Goal: Task Accomplishment & Management: Manage account settings

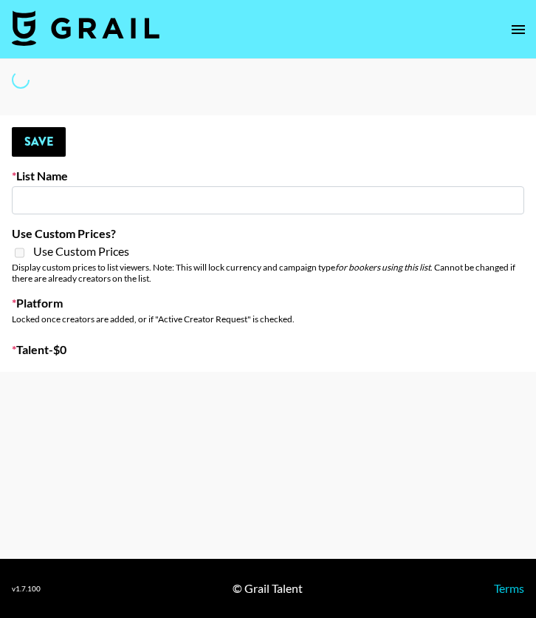
type input "Caribbean Diaspora Creators"
select select "Song"
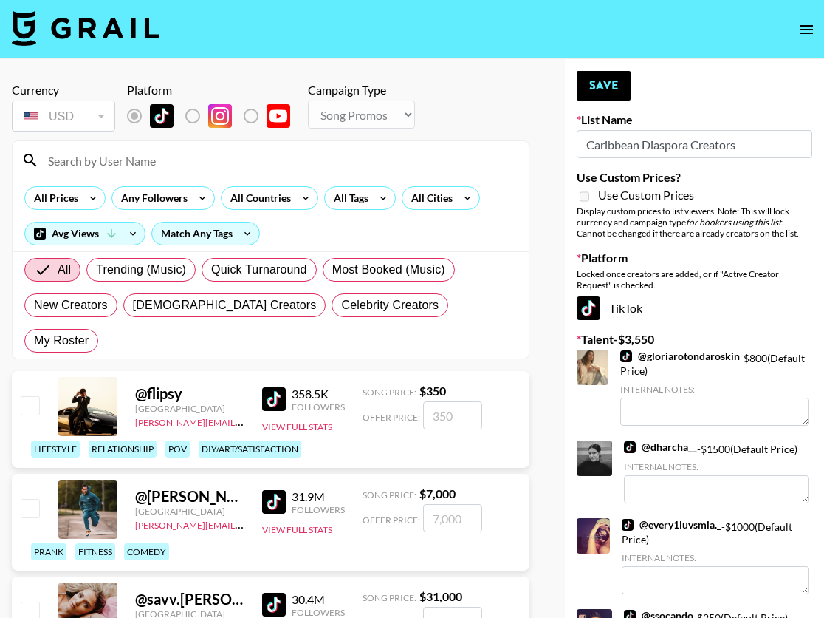
click at [536, 145] on input "Caribbean Diaspora Creators" at bounding box center [695, 144] width 236 height 28
drag, startPoint x: 688, startPoint y: 145, endPoint x: 694, endPoint y: 49, distance: 95.4
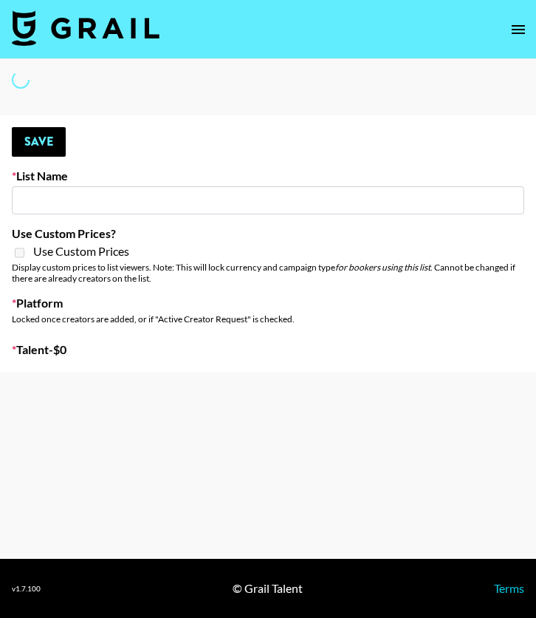
type input "New York Fashion Week Sep 25"
select select "Song"
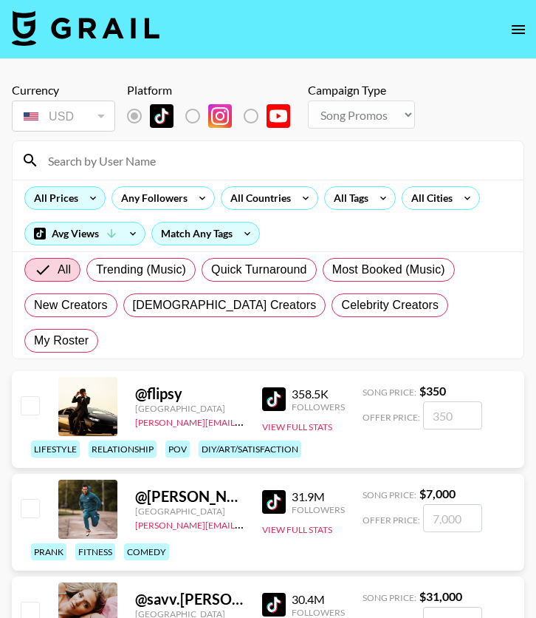
click at [101, 200] on icon at bounding box center [93, 198] width 24 height 22
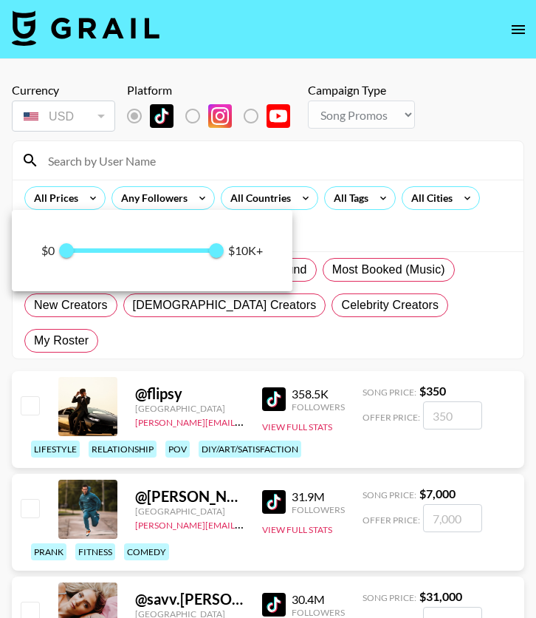
click at [200, 160] on div at bounding box center [268, 309] width 536 height 618
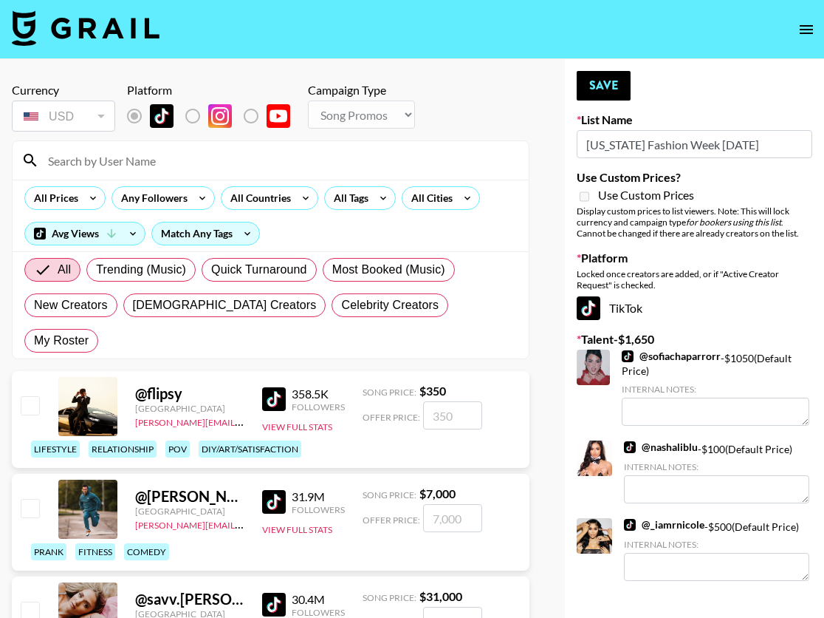
click at [174, 157] on input at bounding box center [279, 160] width 481 height 24
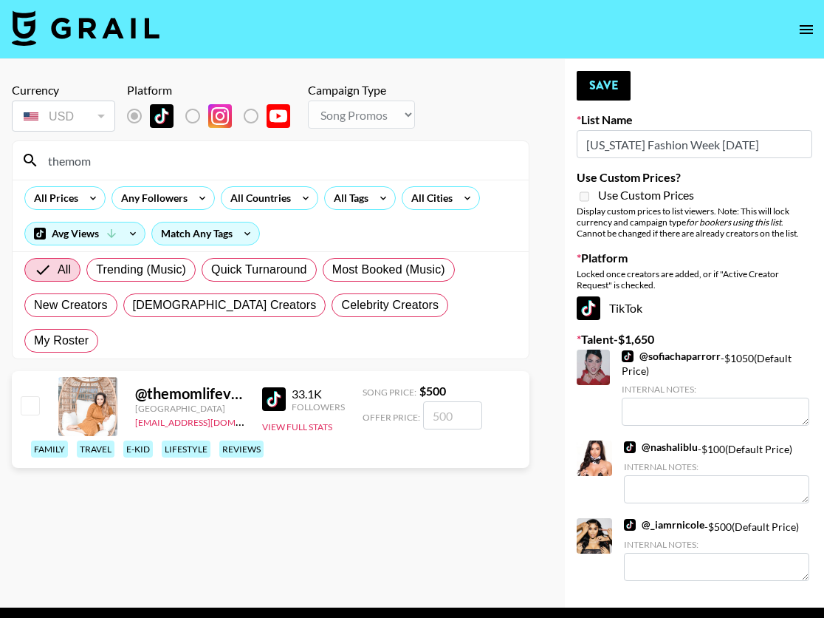
type input "themom"
click at [430, 401] on input "number" at bounding box center [452, 415] width 59 height 28
checkbox input "true"
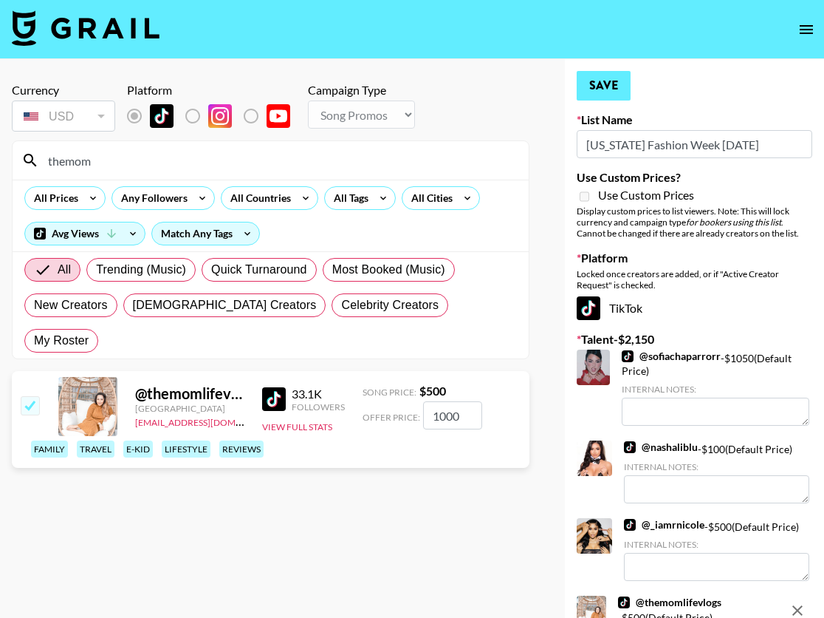
type input "1000"
click at [536, 89] on button "Save" at bounding box center [604, 86] width 54 height 30
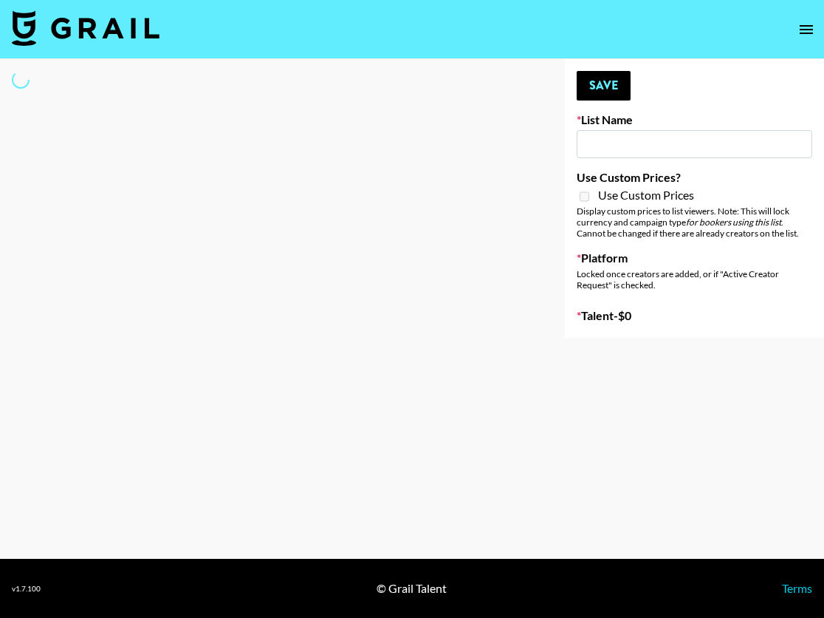
type input "Milan Fashion Week [DATE]"
select select "Song"
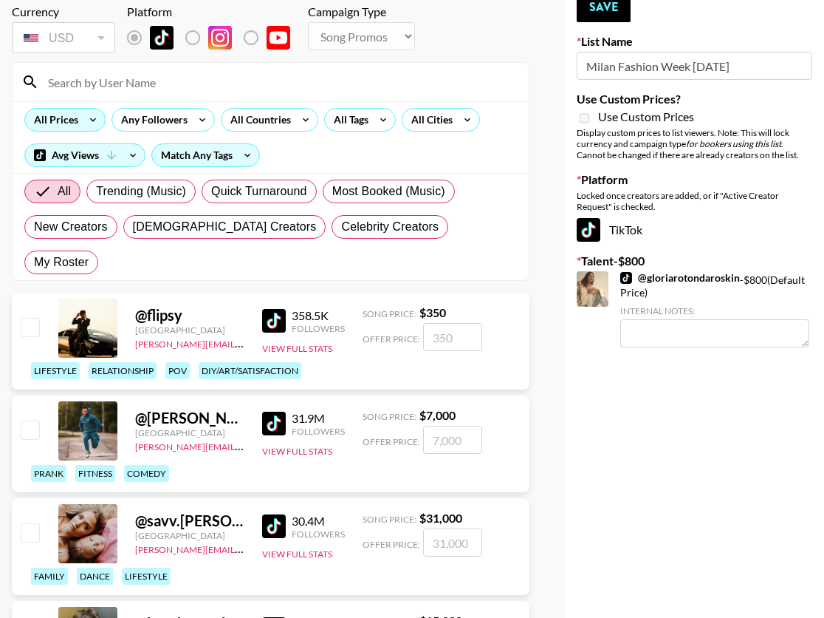
scroll to position [76, 0]
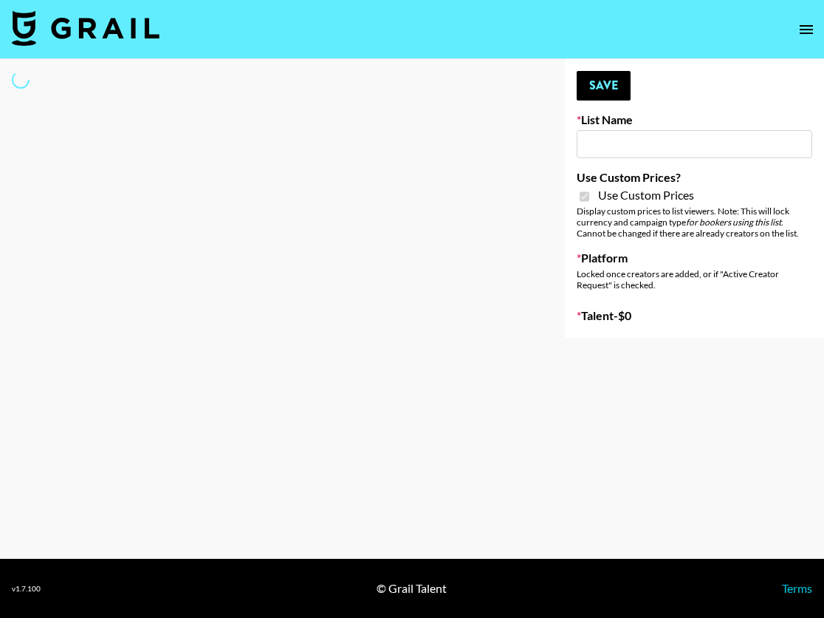
type input "MAYA Book Launch on Kickstarter"
checkbox input "true"
select select "Brand"
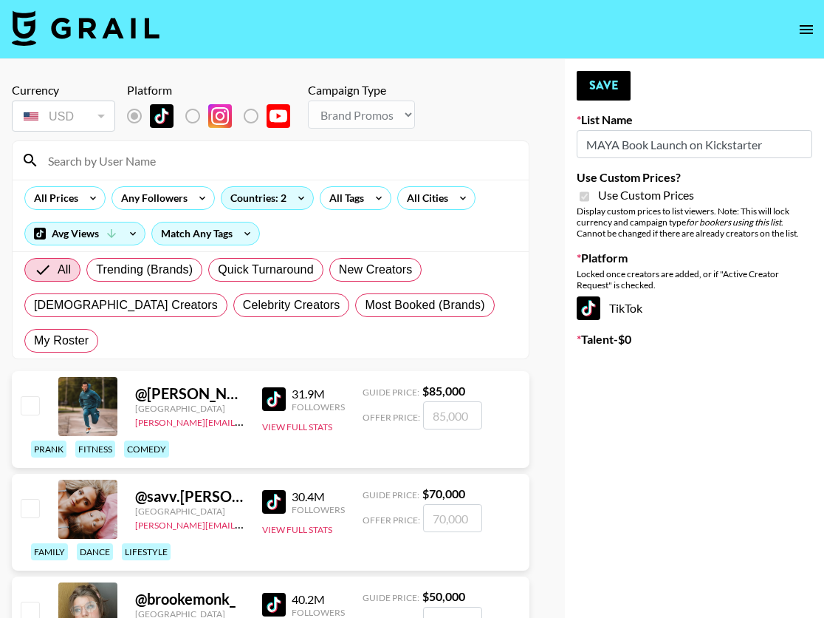
click at [111, 168] on input at bounding box center [279, 160] width 481 height 24
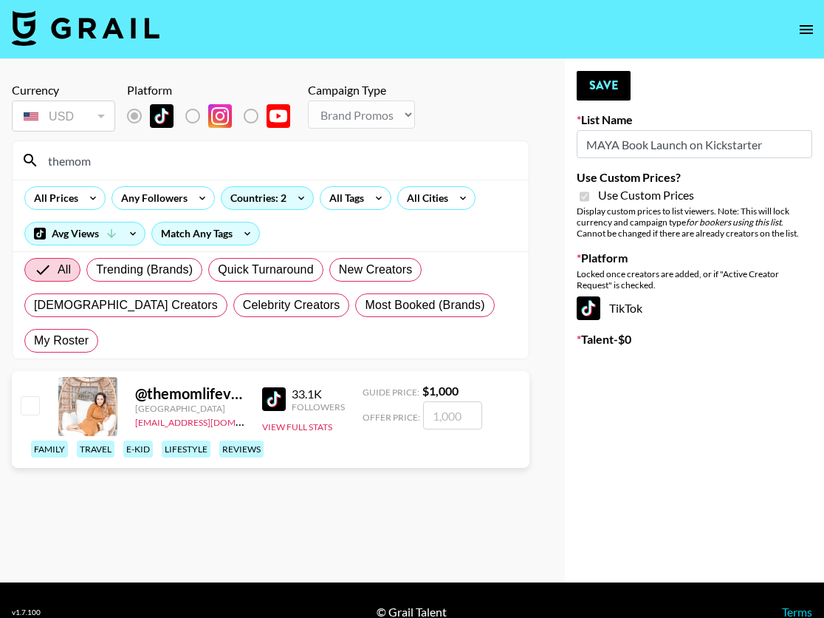
type input "themom"
click at [44, 373] on div "@ themomlifevlogs United States klen.toledo@grail-talent.com 33.1K Followers Vi…" at bounding box center [271, 419] width 518 height 97
click at [37, 396] on input "checkbox" at bounding box center [30, 405] width 18 height 18
checkbox input "true"
type input "1000"
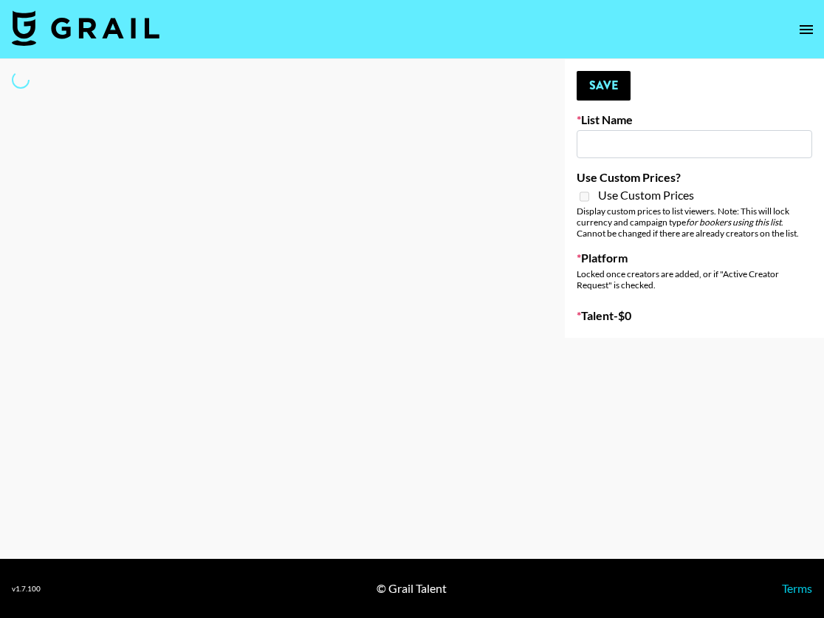
select select "Song"
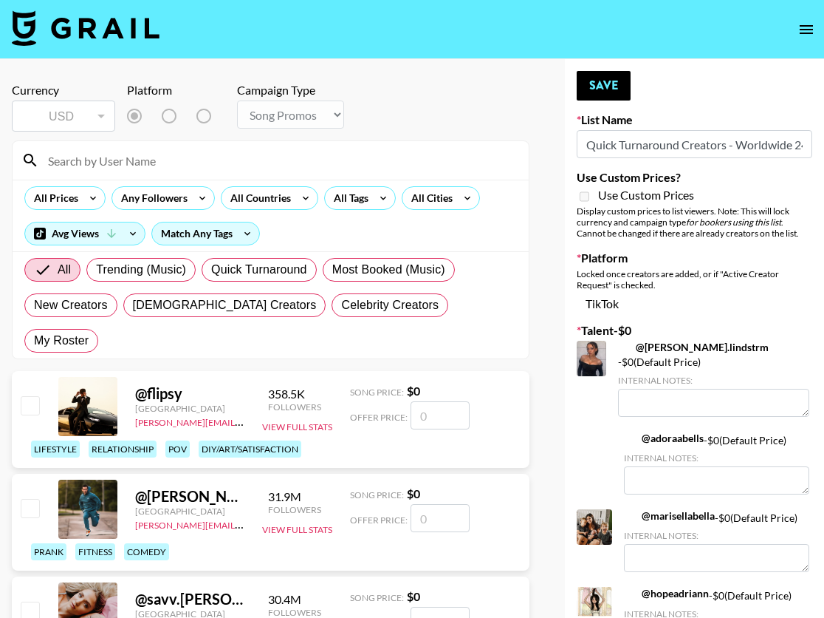
type input "Quick Turnaround Creators - Worldwide 24hrs"
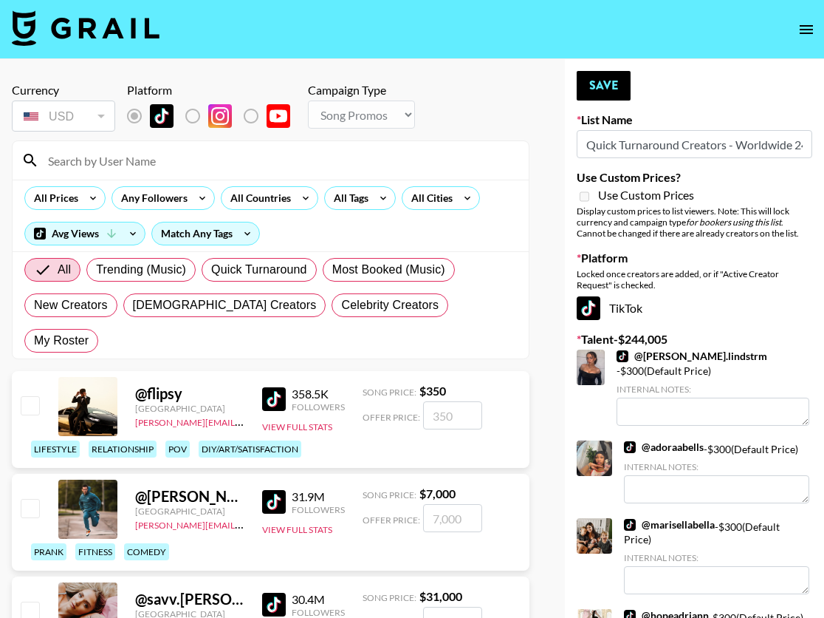
click at [127, 162] on input at bounding box center [279, 160] width 481 height 24
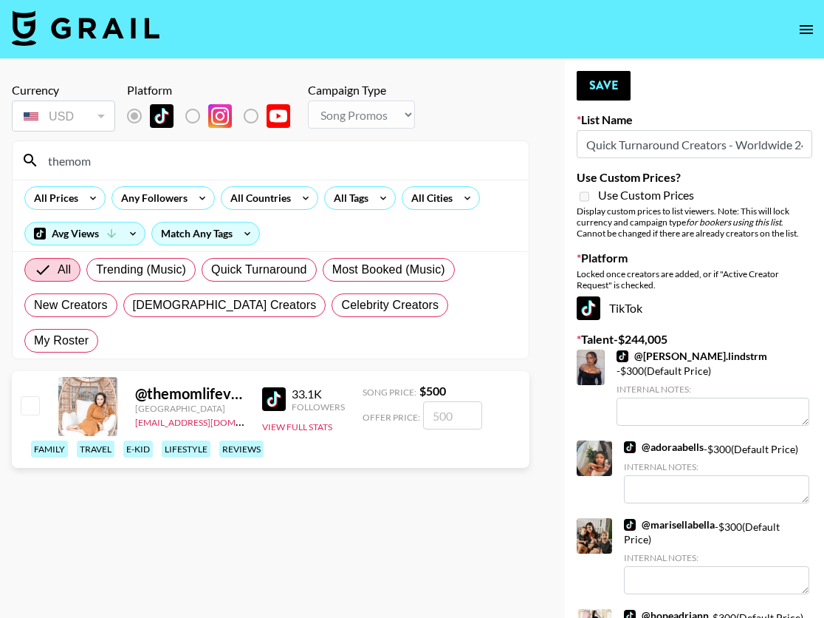
type input "themom"
click at [36, 396] on input "checkbox" at bounding box center [30, 405] width 18 height 18
checkbox input "true"
type input "500"
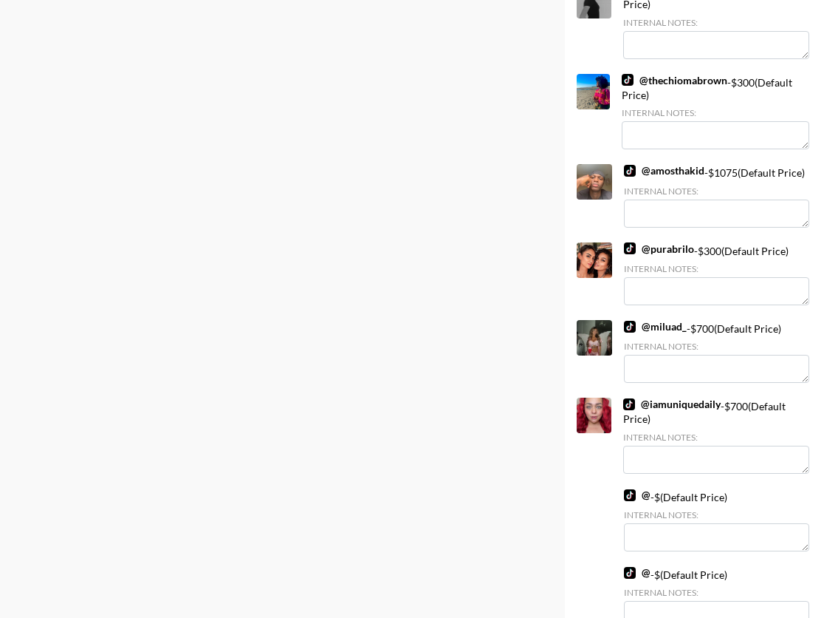
scroll to position [5165, 0]
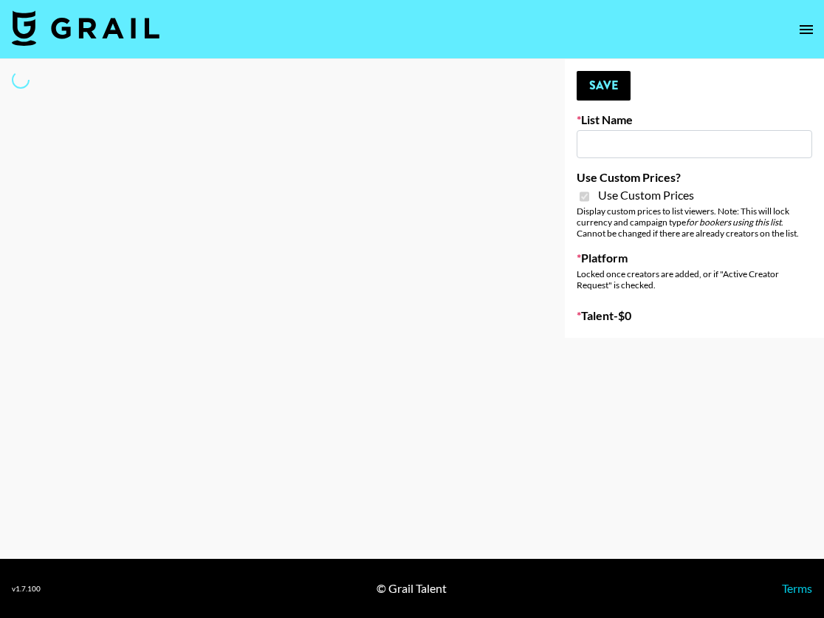
type input "MAYA Book Launch on Kickstarter"
checkbox input "true"
select select "Brand"
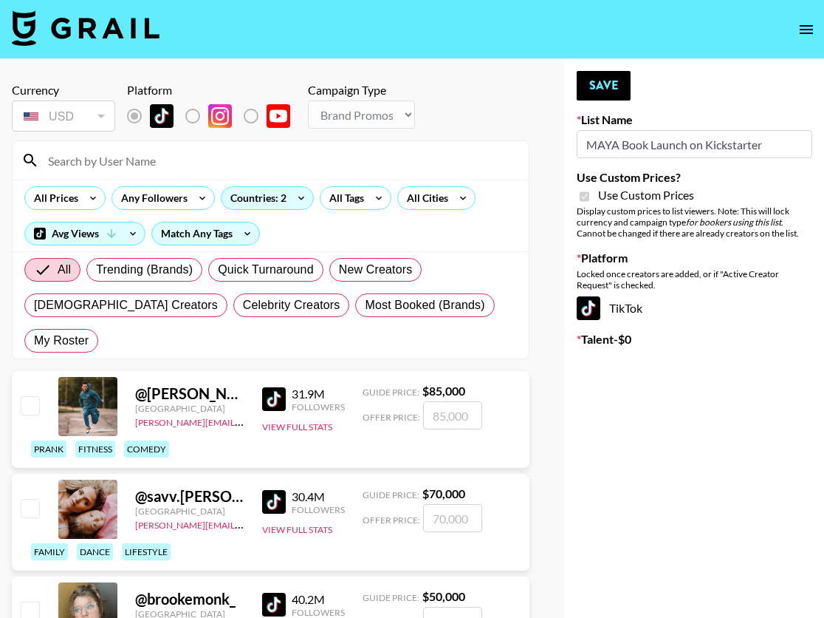
click at [166, 161] on input at bounding box center [279, 160] width 481 height 24
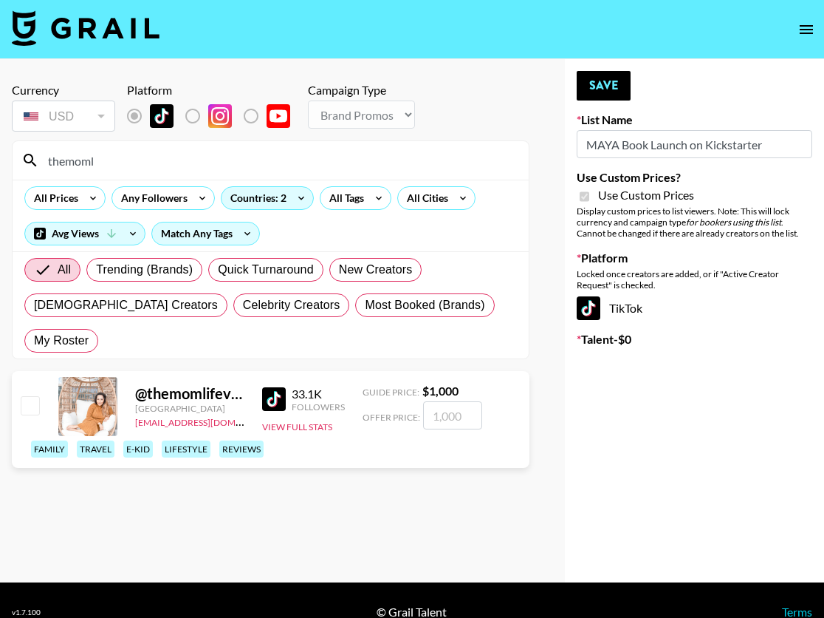
type input "themoml"
click at [43, 383] on div "@ themomlifevlogs United States klen.toledo@grail-talent.com 33.1K Followers Vi…" at bounding box center [271, 419] width 518 height 97
click at [44, 375] on div "@ themomlifevlogs United States klen.toledo@grail-talent.com 33.1K Followers Vi…" at bounding box center [271, 419] width 518 height 97
click at [30, 396] on input "checkbox" at bounding box center [30, 405] width 18 height 18
checkbox input "true"
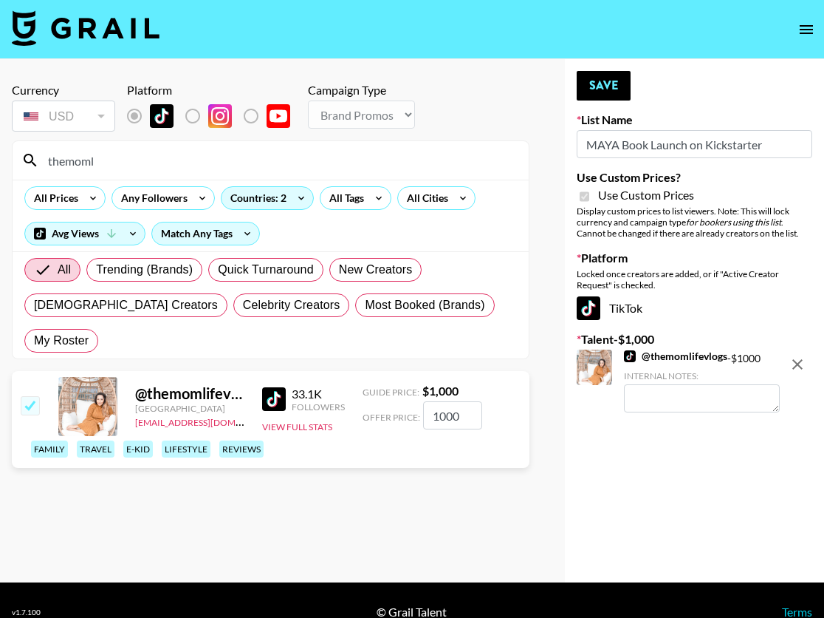
click at [459, 401] on input "1000" at bounding box center [452, 415] width 59 height 28
click at [440, 401] on input "1000" at bounding box center [452, 415] width 59 height 28
type input "500"
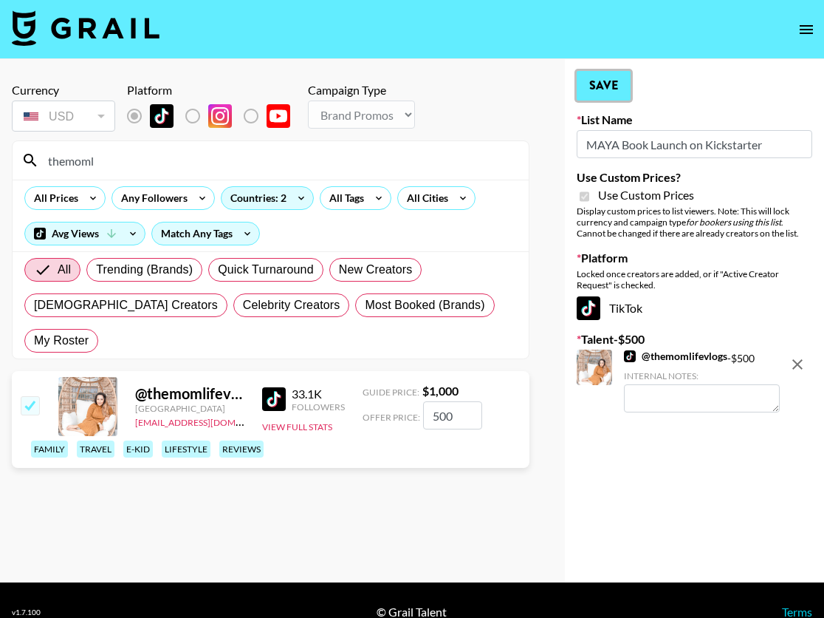
click at [609, 82] on button "Save" at bounding box center [604, 86] width 54 height 30
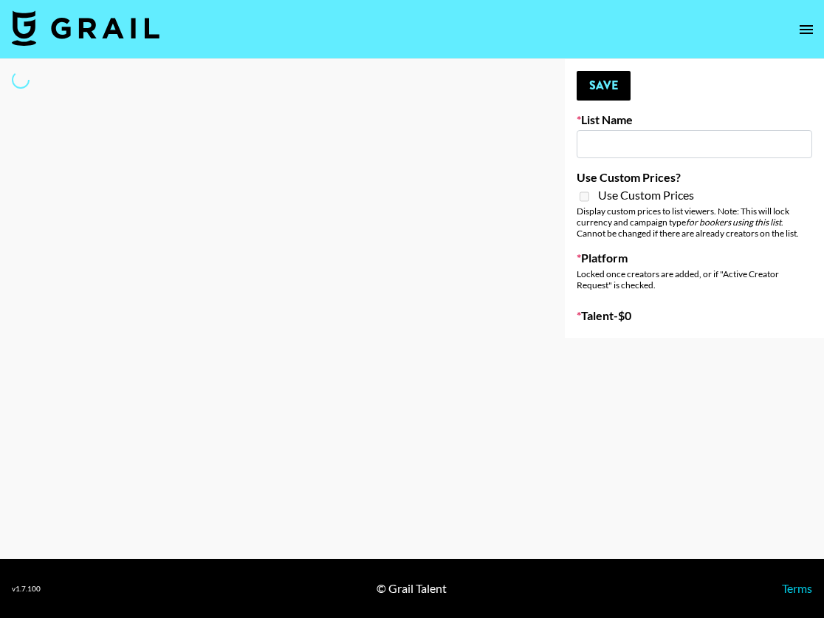
type input "Caribbean Diaspora Creators"
select select "Song"
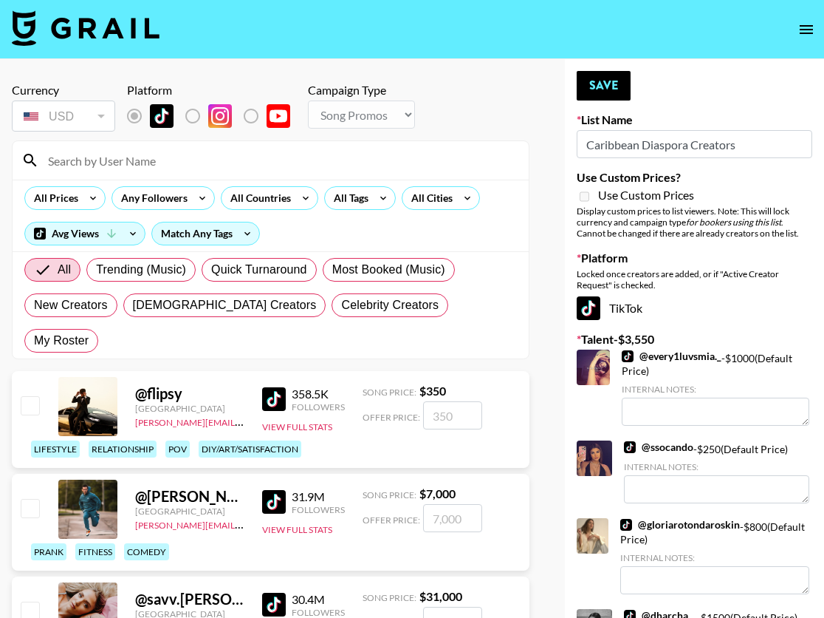
click at [100, 158] on input at bounding box center [279, 160] width 481 height 24
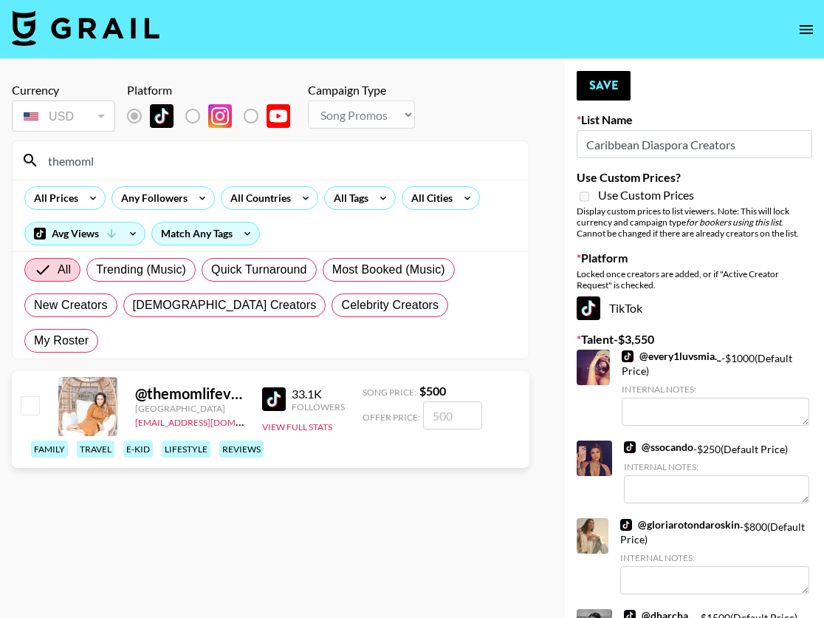
type input "themoml"
click at [33, 396] on input "checkbox" at bounding box center [30, 405] width 18 height 18
checkbox input "true"
click at [610, 84] on button "Save" at bounding box center [604, 86] width 54 height 30
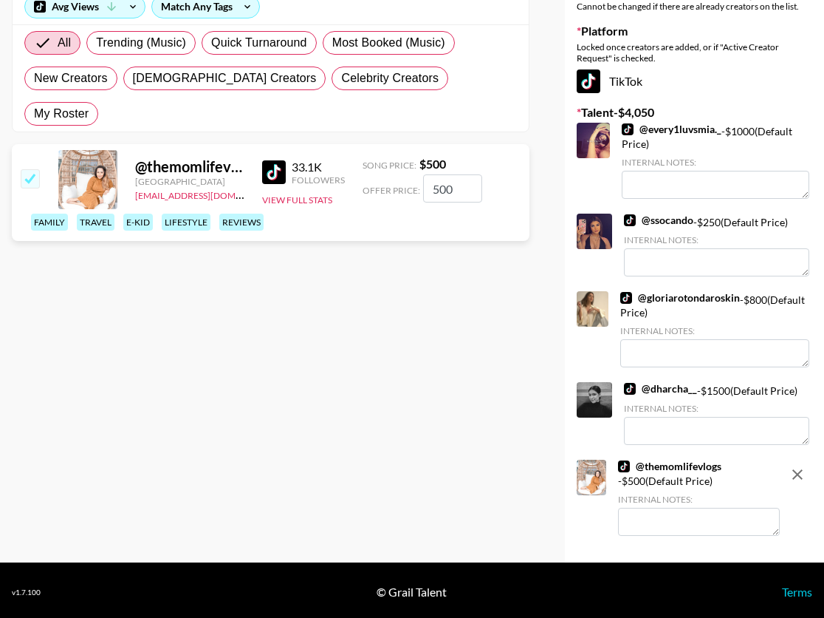
scroll to position [230, 0]
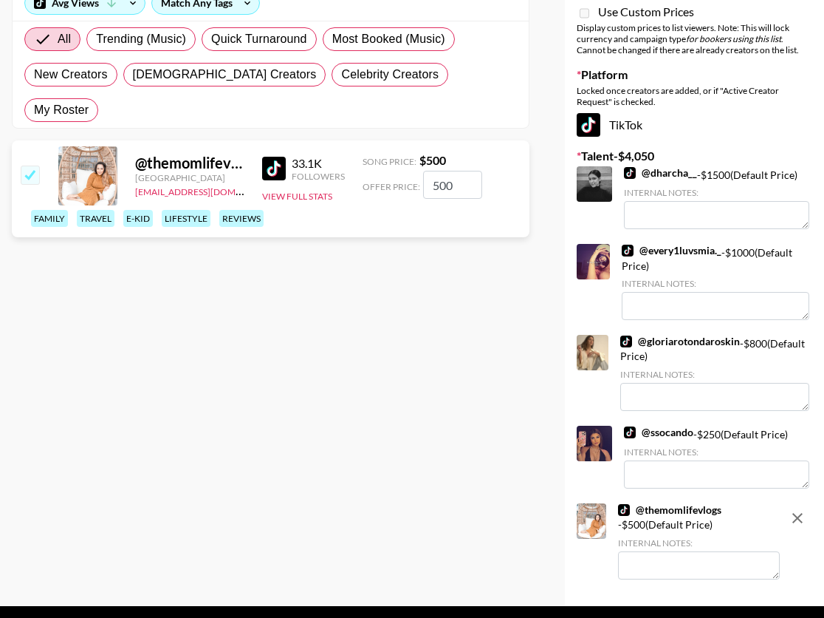
drag, startPoint x: 455, startPoint y: 153, endPoint x: 402, endPoint y: 143, distance: 54.2
click at [417, 171] on div "Offer Price: 500" at bounding box center [423, 185] width 120 height 28
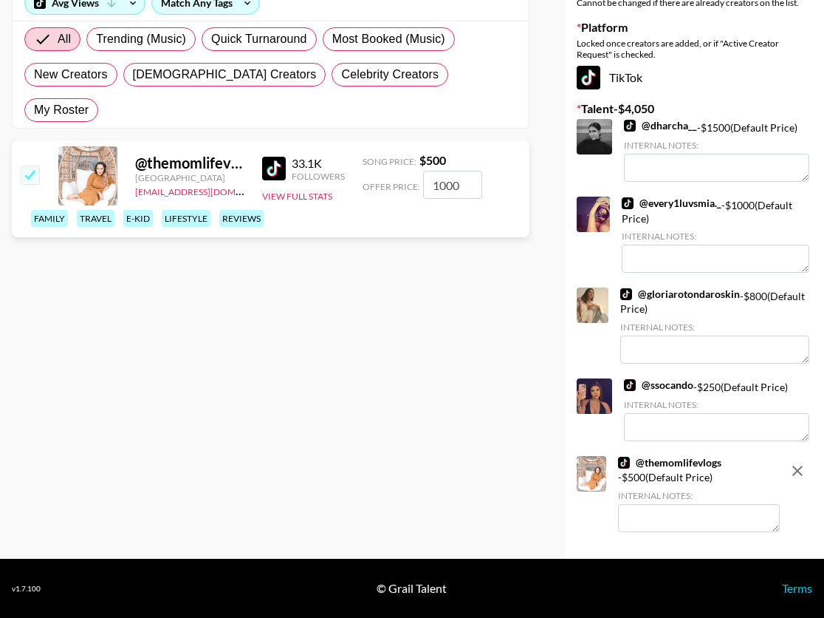
type input "1000"
click at [485, 341] on div "Currency USD USD ​ Platform Campaign Type Choose Type... Song Promos Brand Prom…" at bounding box center [270, 194] width 541 height 730
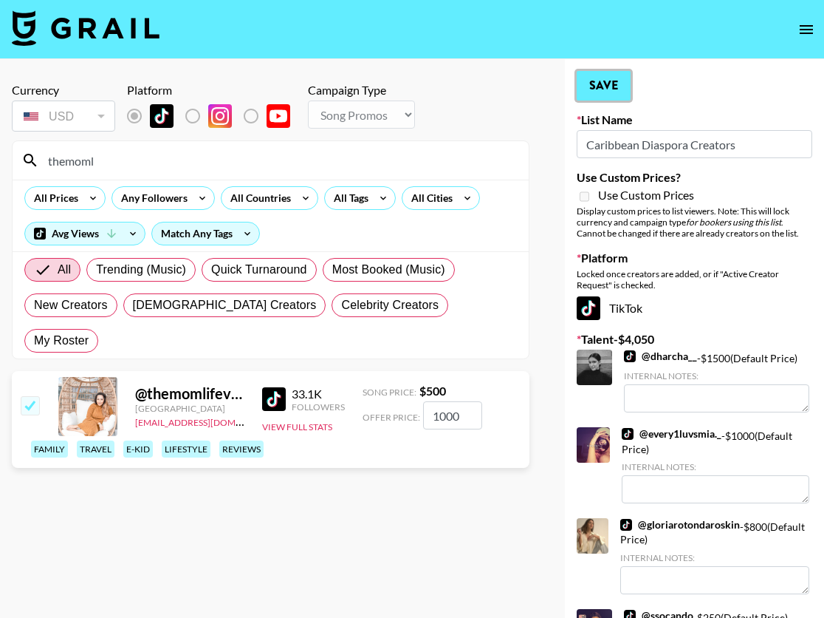
click at [615, 86] on button "Save" at bounding box center [604, 86] width 54 height 30
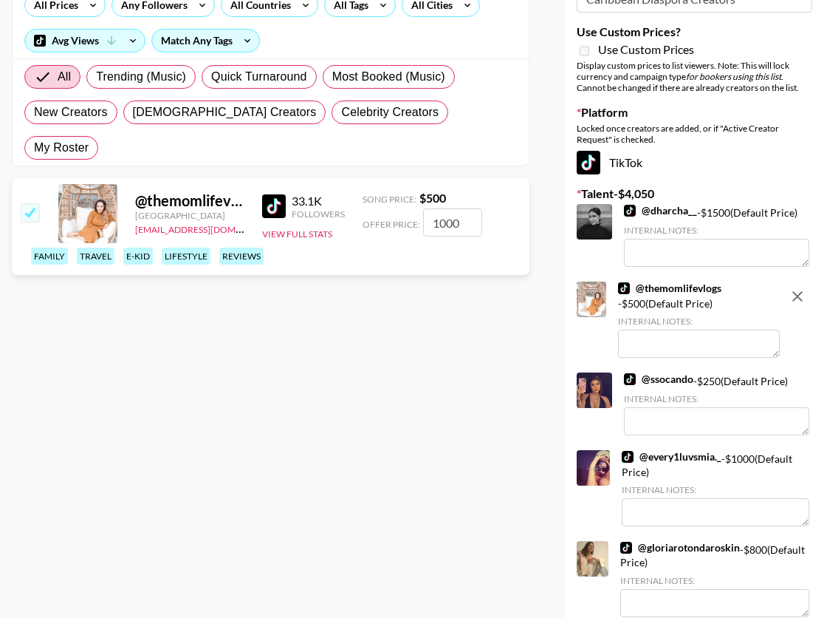
scroll to position [24, 0]
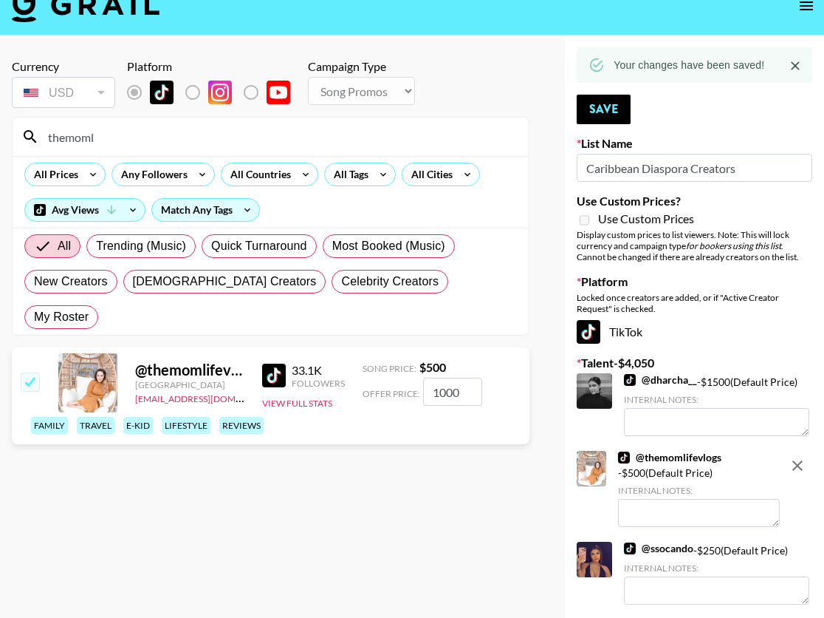
click at [33, 372] on input "checkbox" at bounding box center [30, 381] width 18 height 18
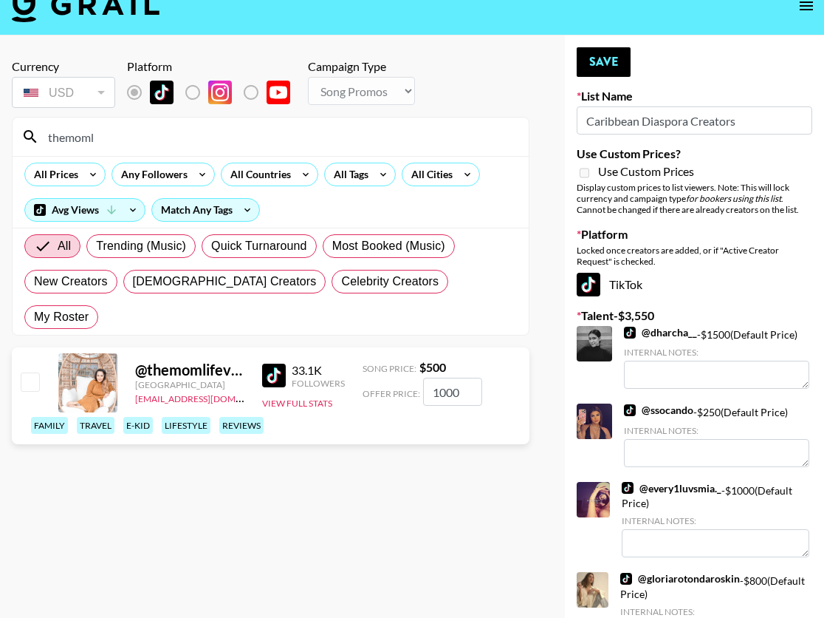
click at [33, 372] on input "checkbox" at bounding box center [30, 381] width 18 height 18
checkbox input "true"
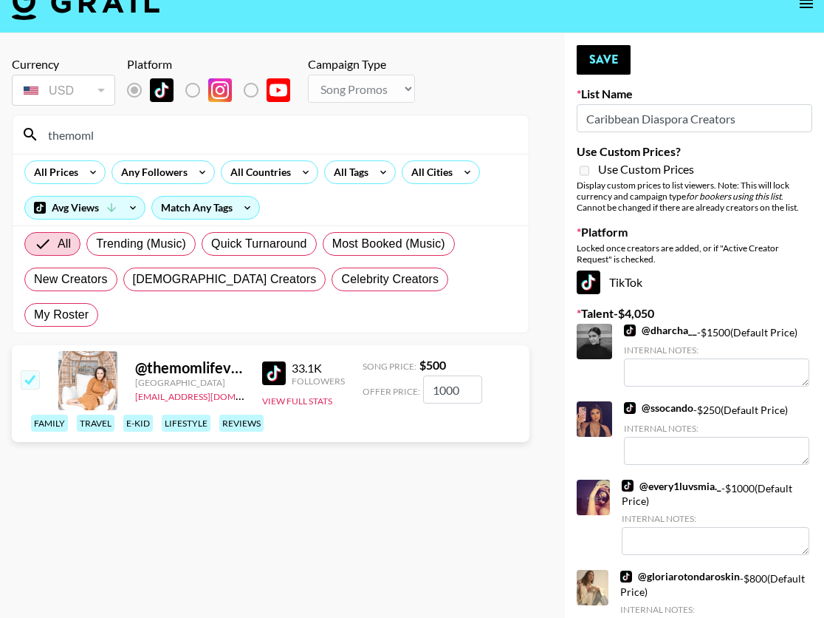
scroll to position [0, 0]
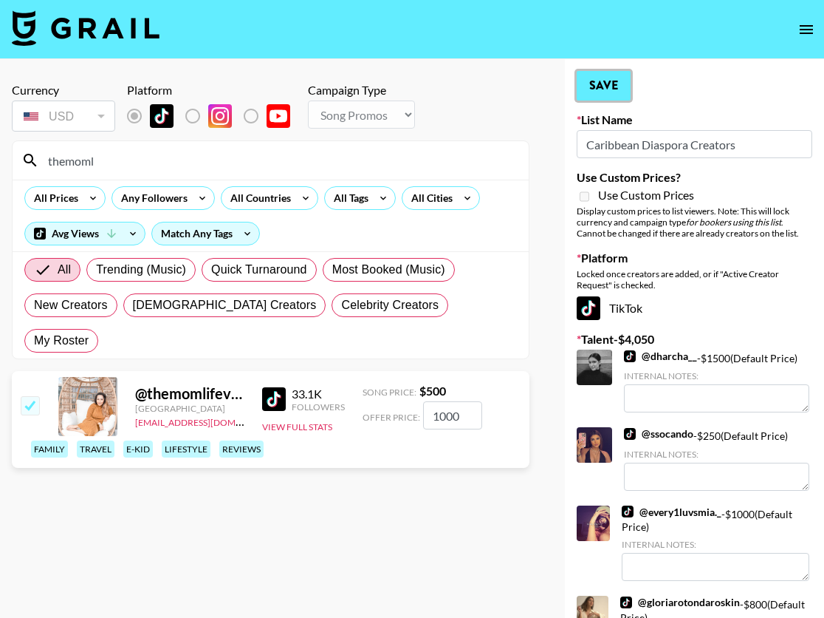
click at [597, 95] on button "Save" at bounding box center [604, 86] width 54 height 30
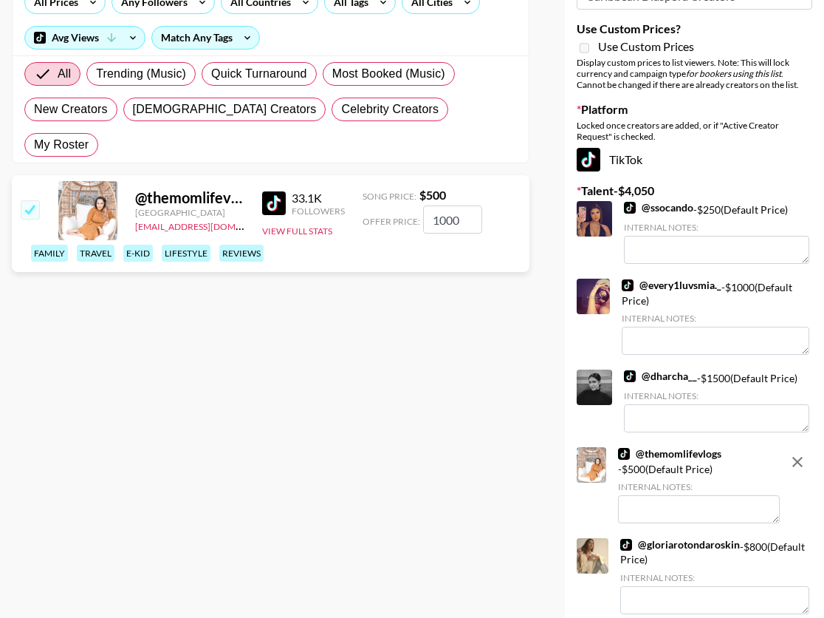
scroll to position [278, 0]
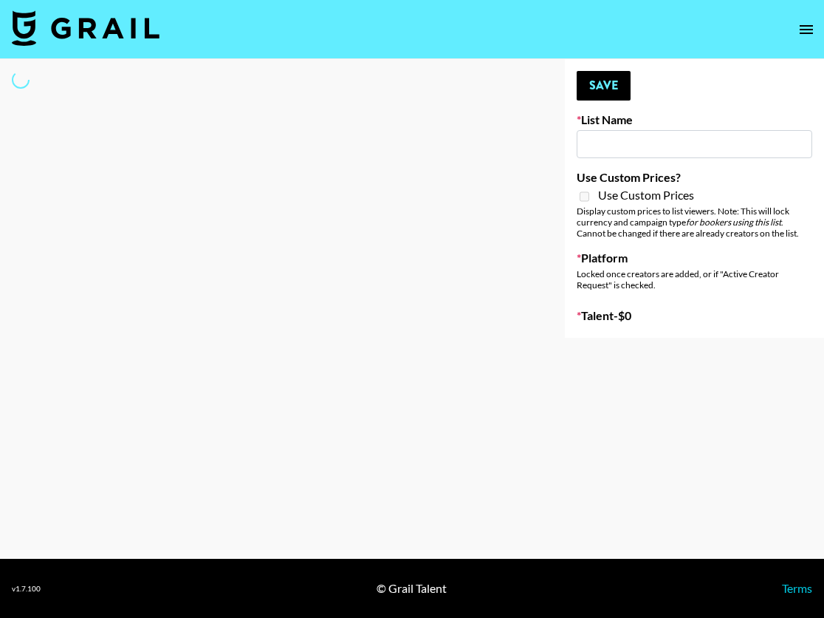
type input "[US_STATE] Fashion Week [DATE]"
select select "Song"
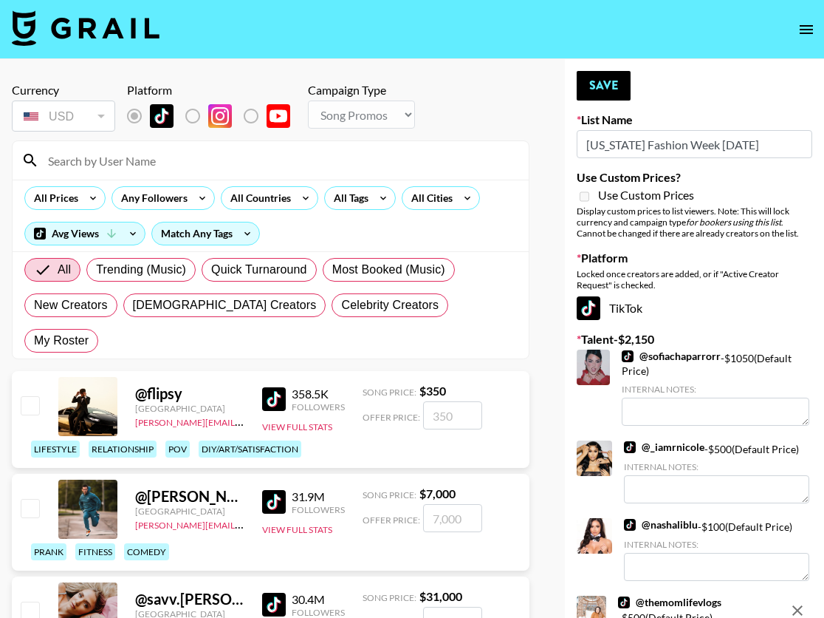
click at [219, 163] on input at bounding box center [279, 160] width 481 height 24
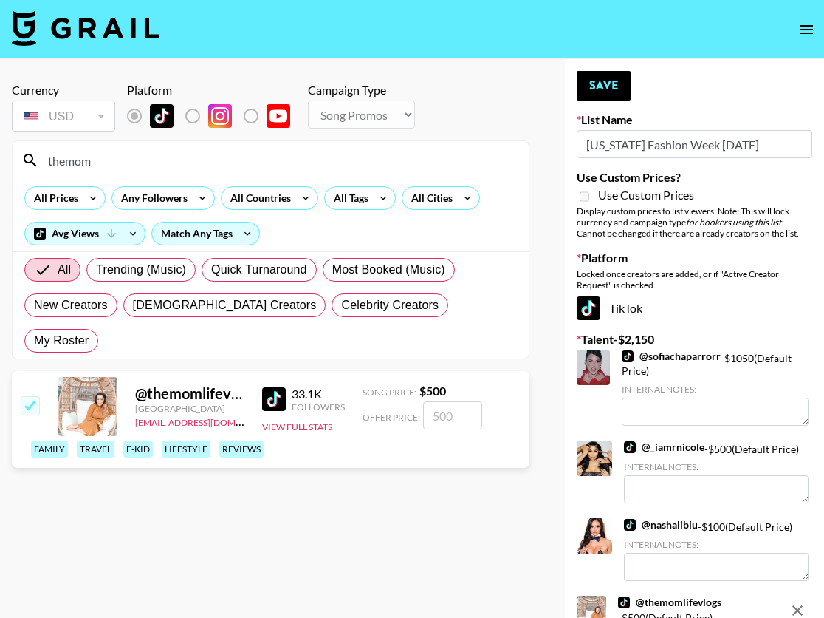
type input "themom"
click at [454, 401] on input "number" at bounding box center [452, 415] width 59 height 28
type input "1000"
click at [453, 518] on section "Currency USD USD ​ Platform Campaign Type Choose Type... Song Promos Brand Prom…" at bounding box center [271, 320] width 518 height 499
click at [594, 95] on button "Save" at bounding box center [604, 86] width 54 height 30
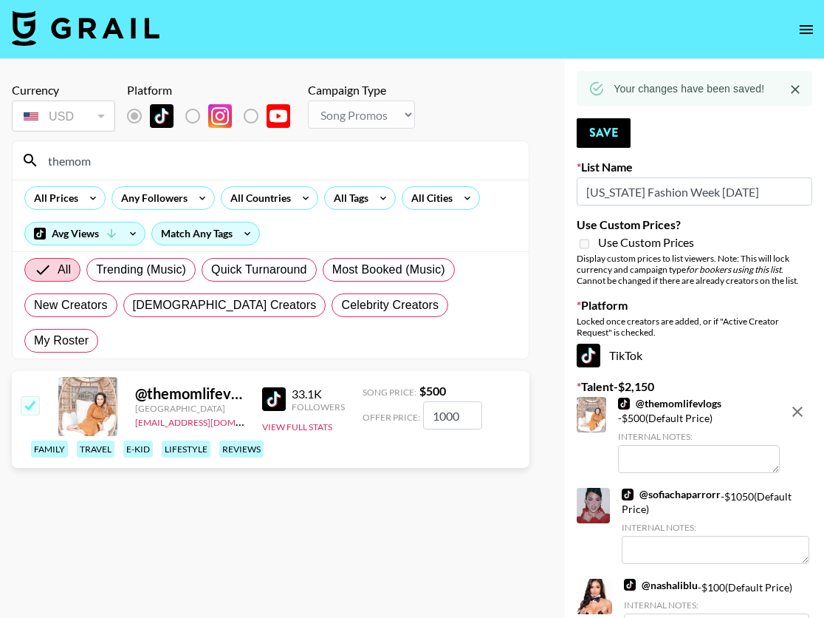
click at [30, 396] on input "checkbox" at bounding box center [30, 405] width 18 height 18
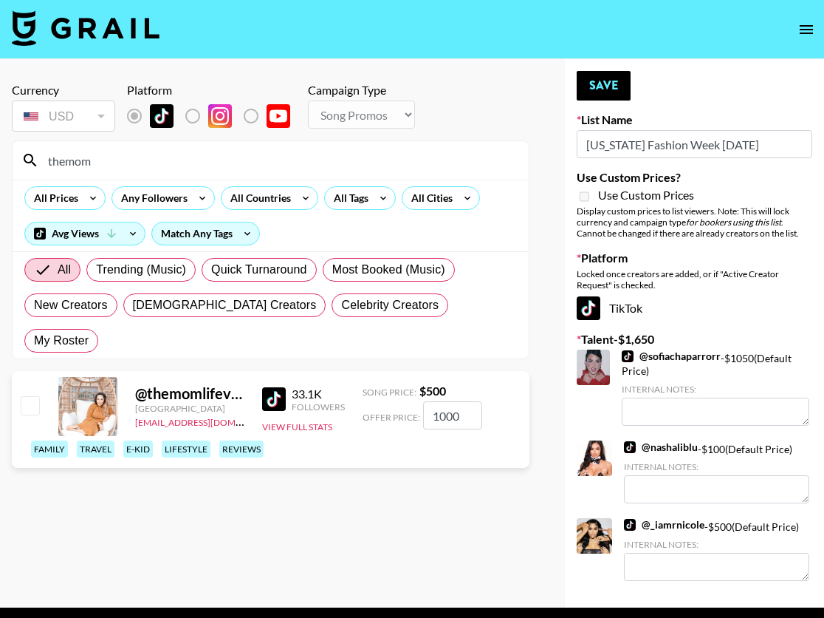
click at [30, 396] on input "checkbox" at bounding box center [30, 405] width 18 height 18
checkbox input "true"
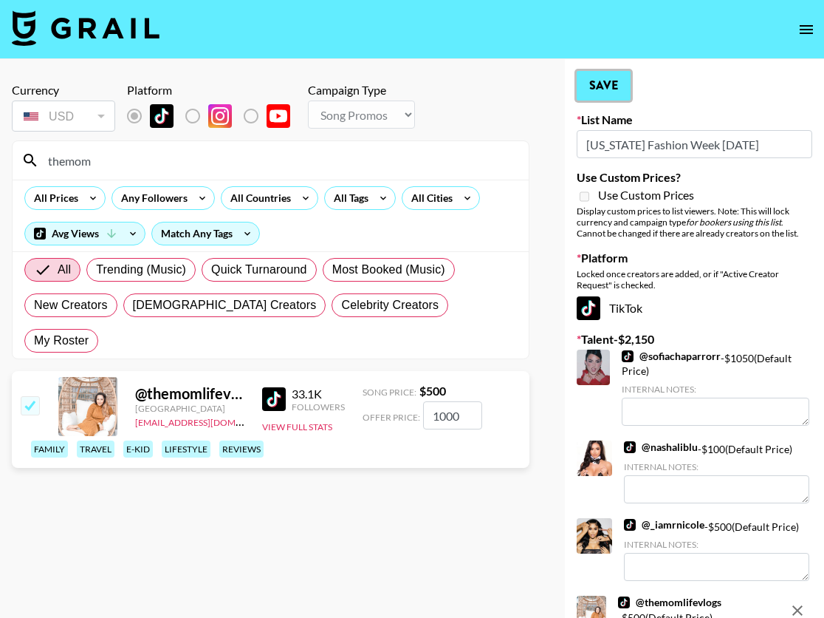
click at [618, 85] on button "Save" at bounding box center [604, 86] width 54 height 30
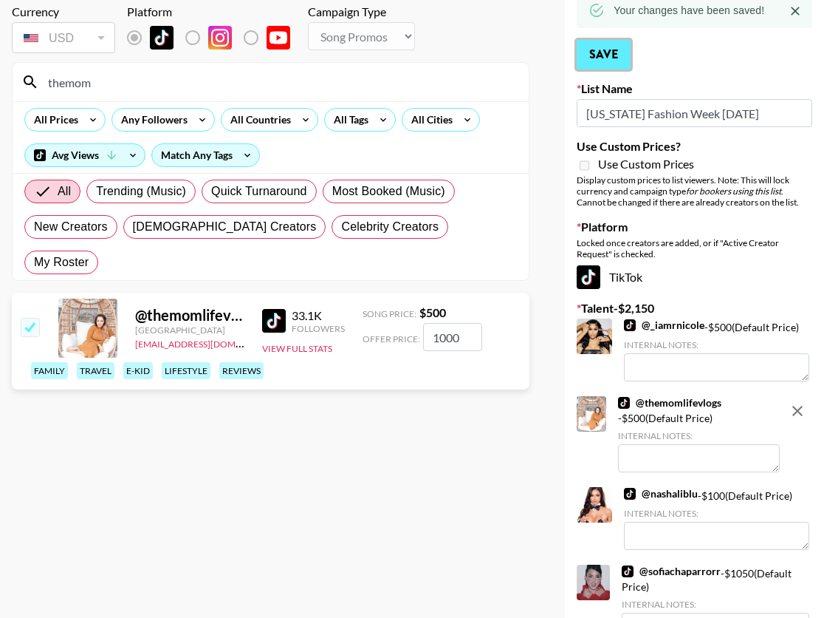
scroll to position [141, 0]
